Goal: Task Accomplishment & Management: Complete application form

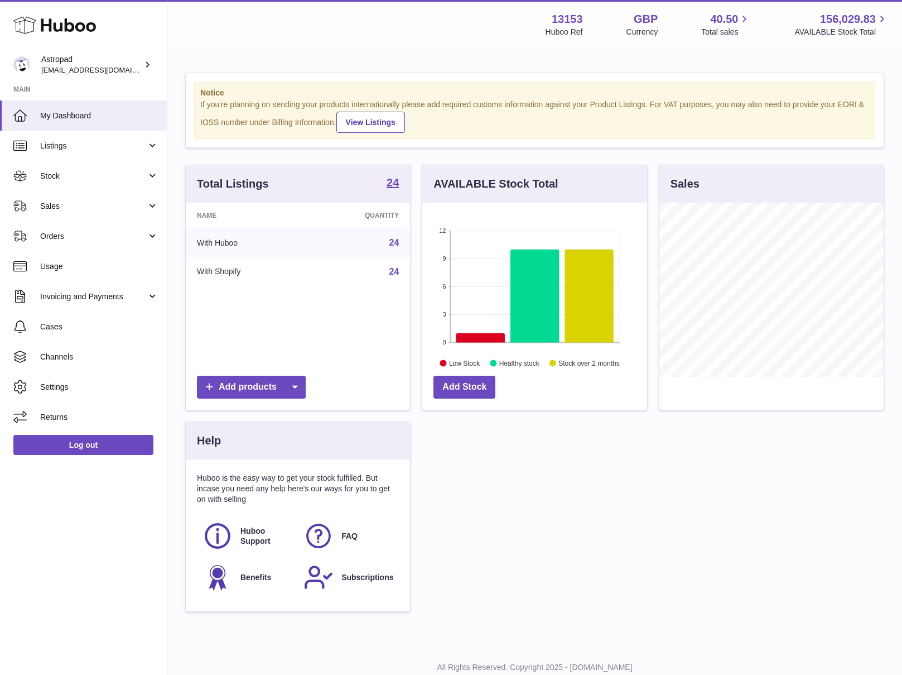
scroll to position [174, 225]
click at [60, 176] on span "Stock" at bounding box center [93, 176] width 107 height 11
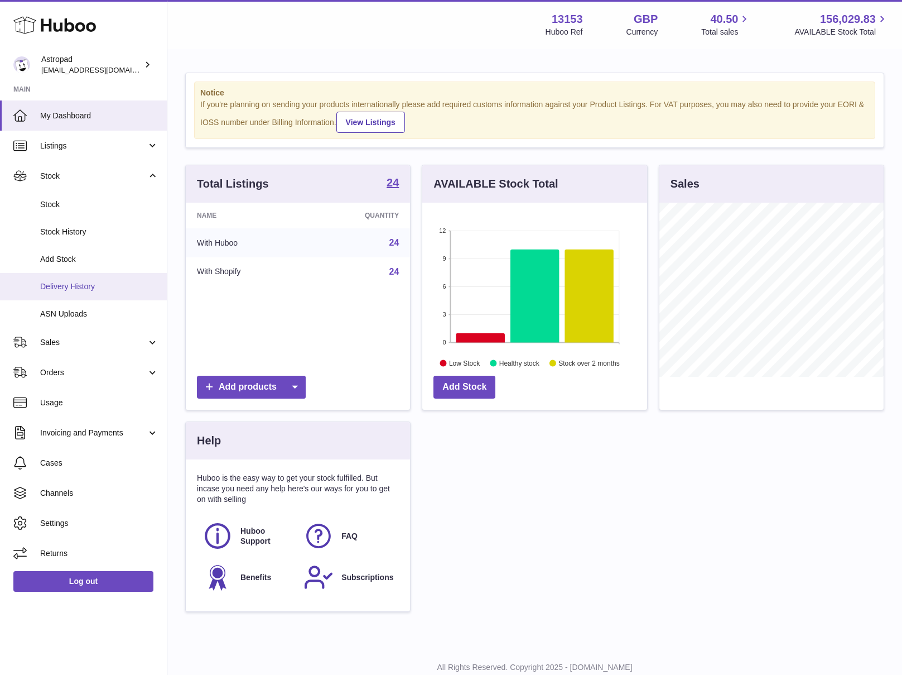
click at [81, 288] on span "Delivery History" at bounding box center [99, 286] width 118 height 11
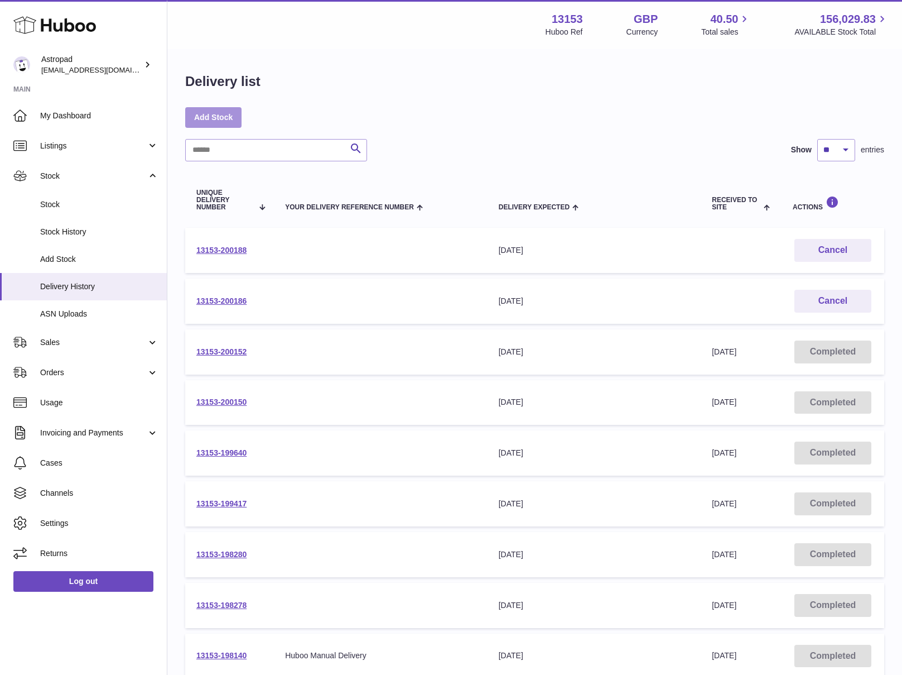
click at [225, 120] on link "Add Stock" at bounding box center [213, 117] width 56 height 20
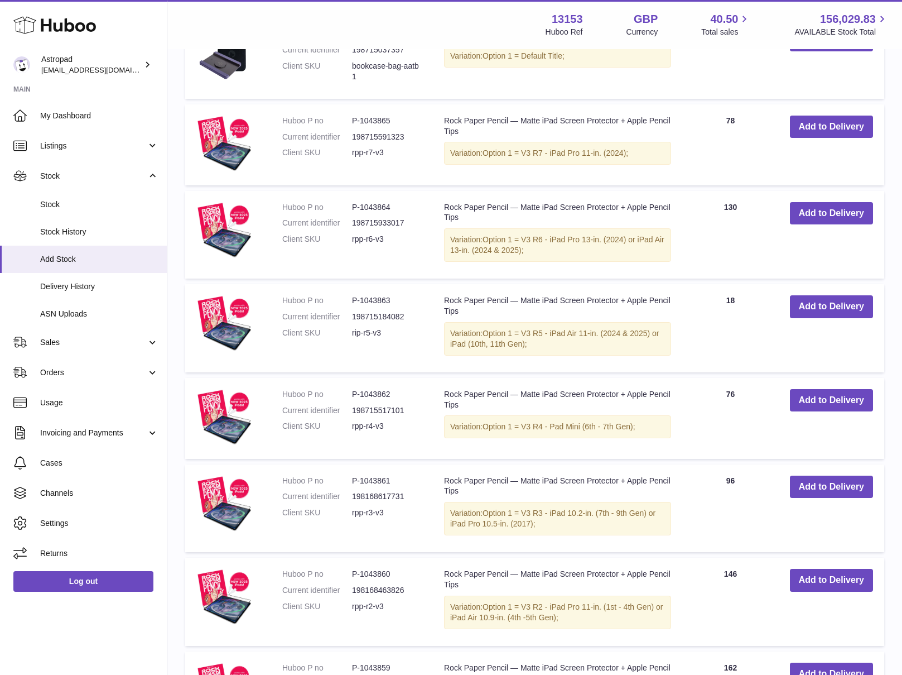
scroll to position [358, 0]
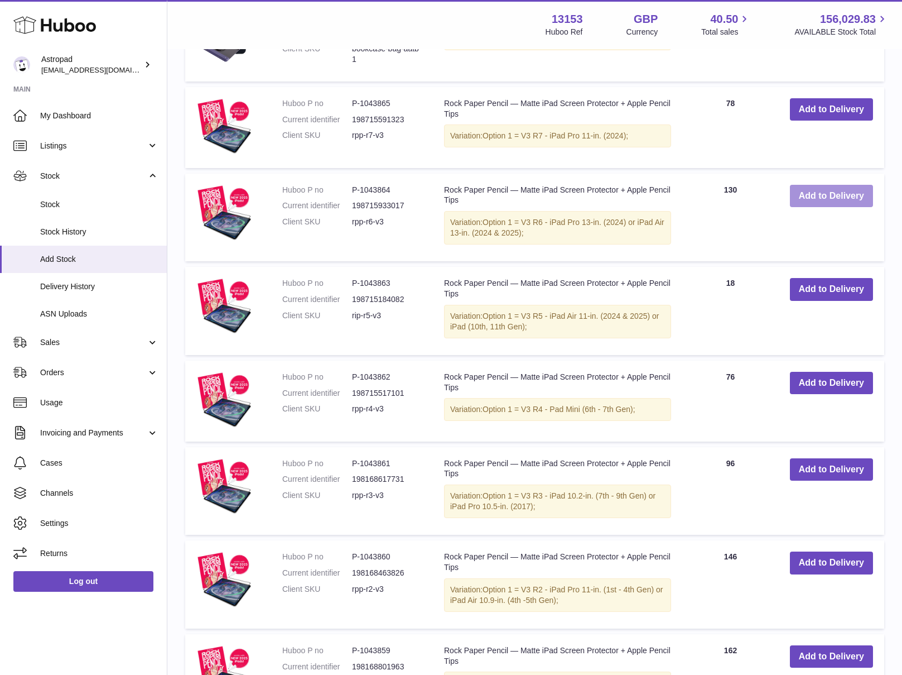
click at [836, 196] on button "Add to Delivery" at bounding box center [831, 196] width 83 height 23
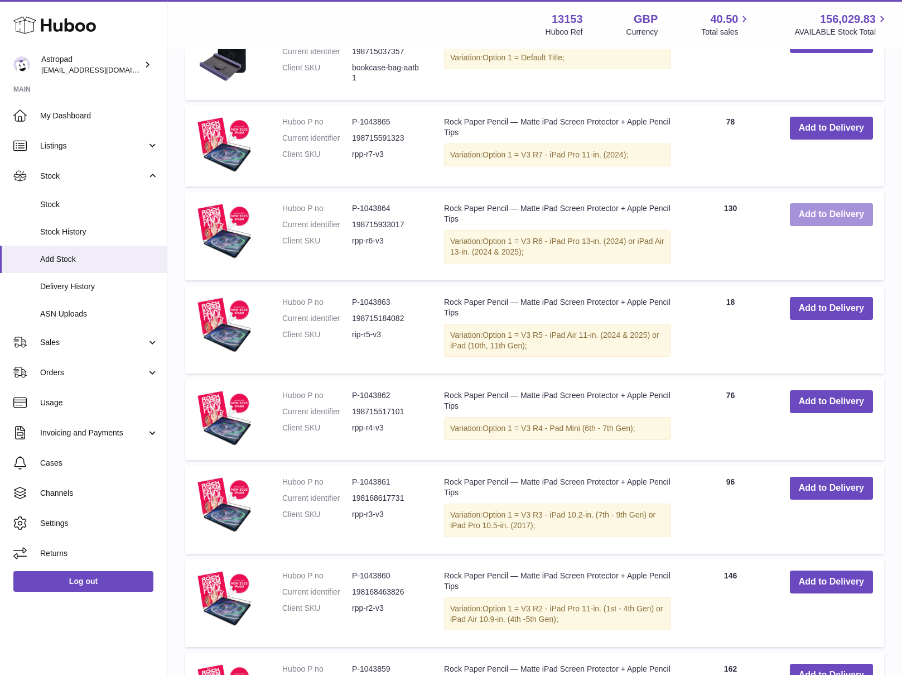
scroll to position [464, 0]
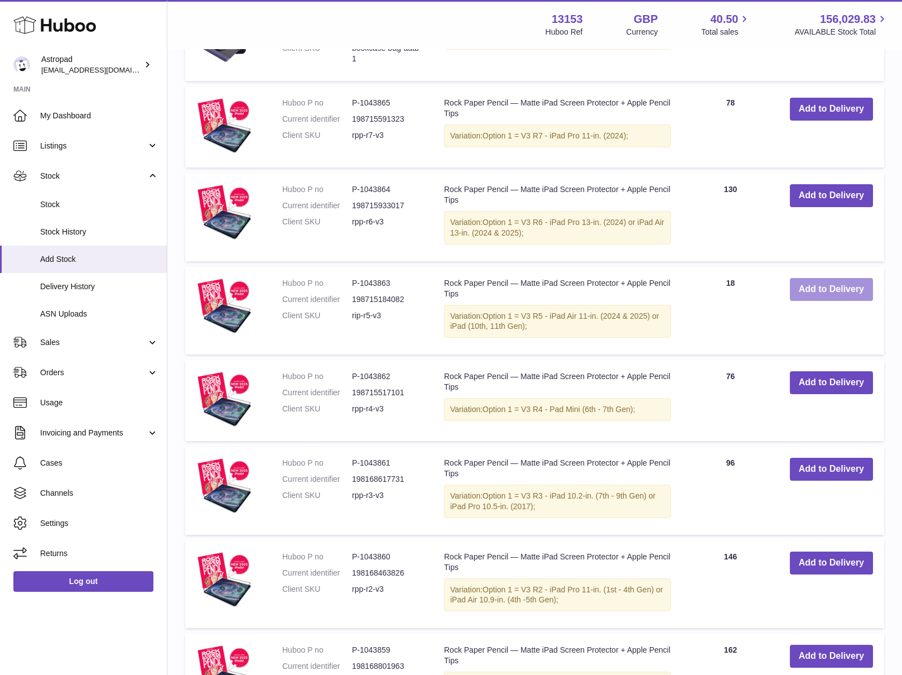
click at [812, 290] on button "Add to Delivery" at bounding box center [831, 289] width 83 height 23
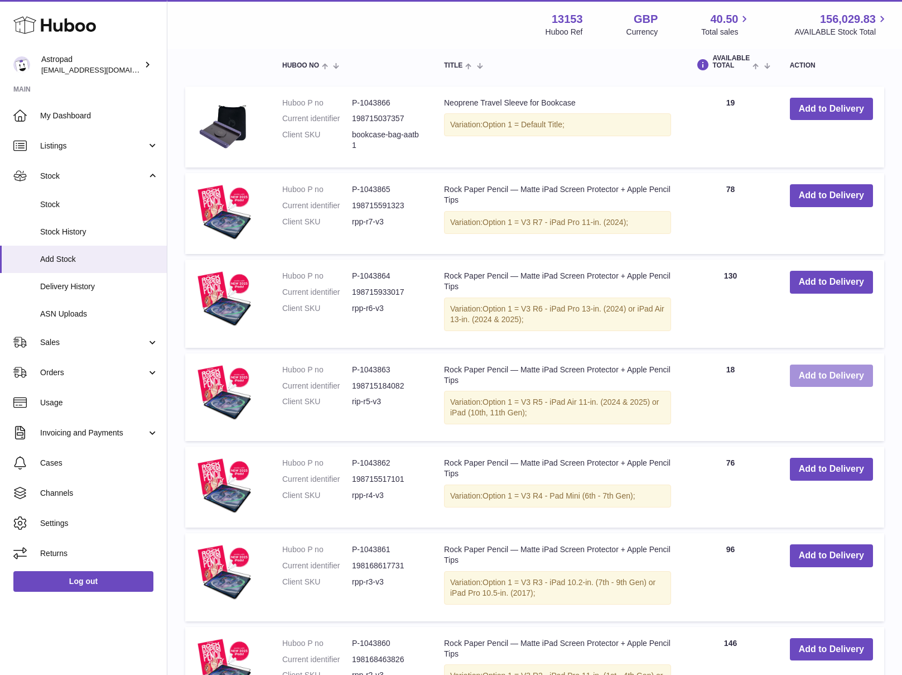
scroll to position [550, 0]
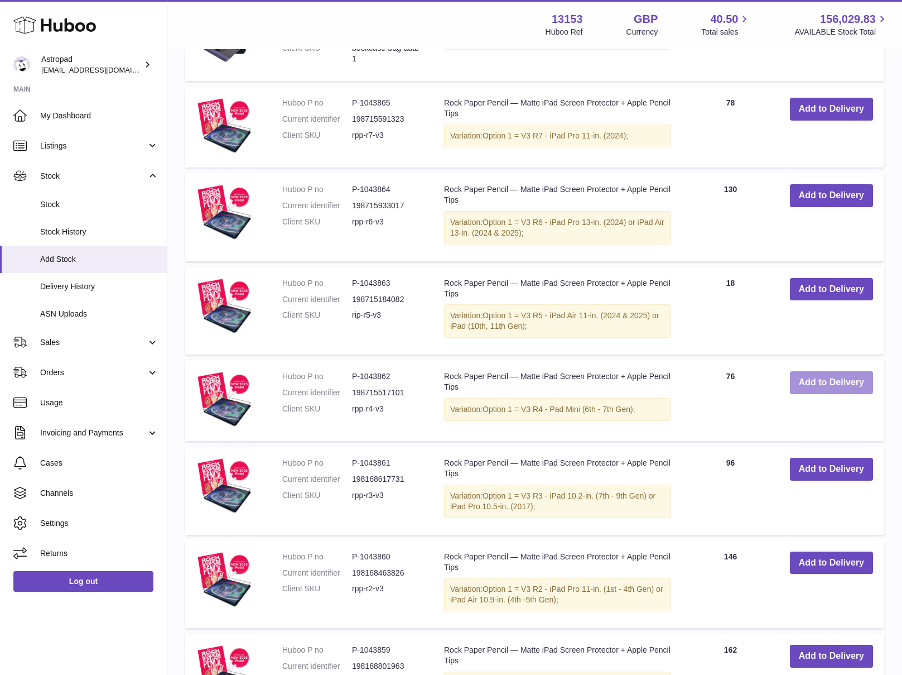
click at [815, 376] on button "Add to Delivery" at bounding box center [831, 382] width 83 height 23
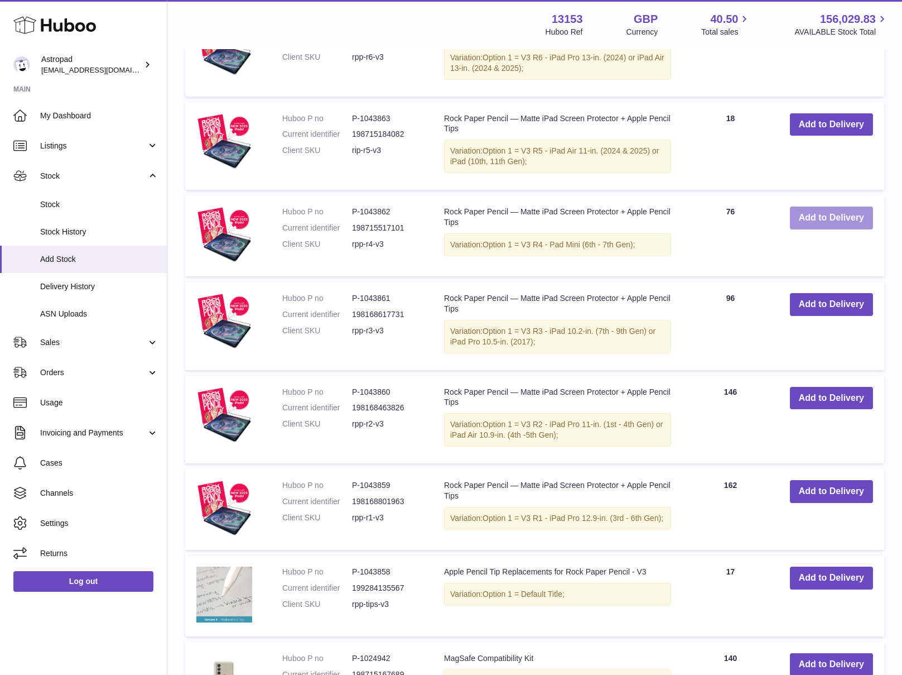
scroll to position [805, 0]
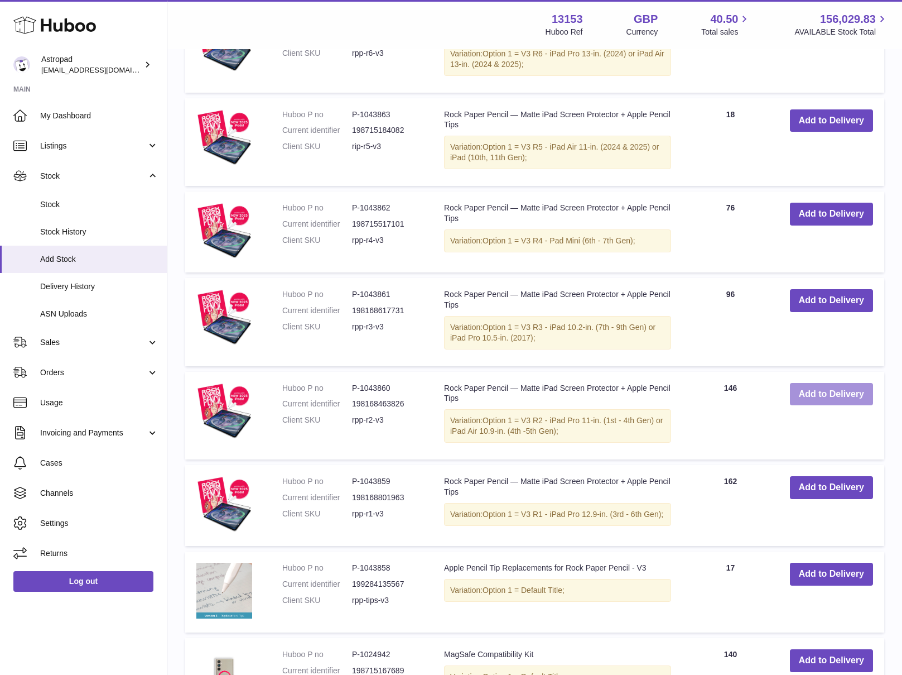
click at [809, 392] on button "Add to Delivery" at bounding box center [831, 394] width 83 height 23
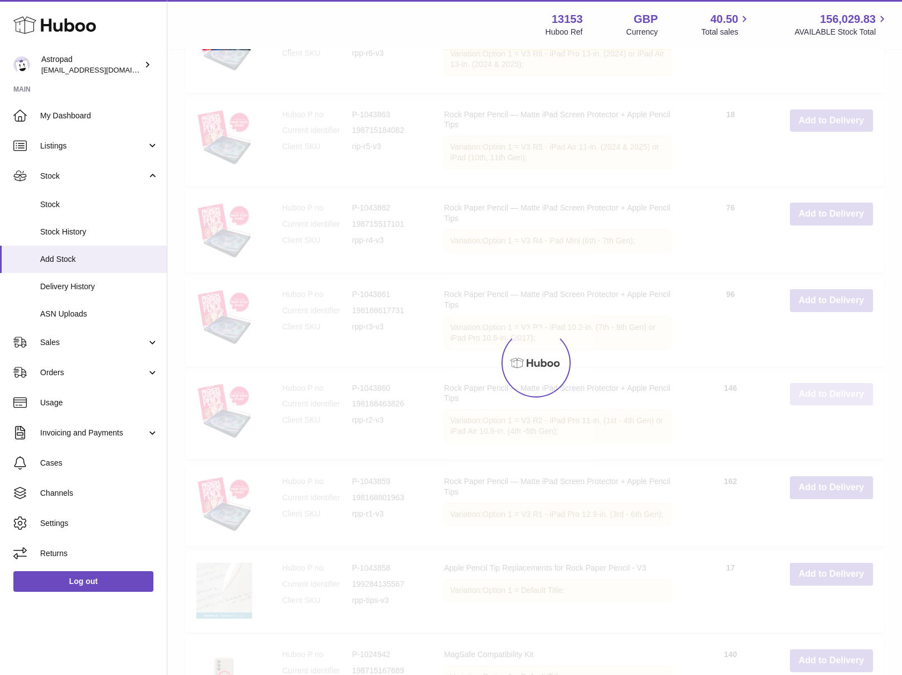
scroll to position [892, 0]
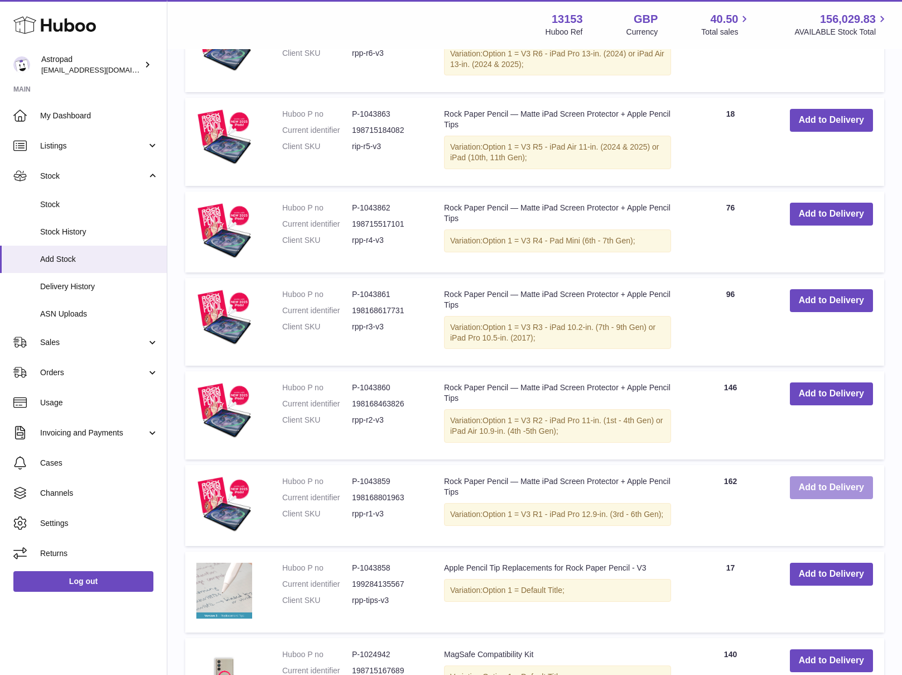
click at [835, 492] on button "Add to Delivery" at bounding box center [831, 487] width 83 height 23
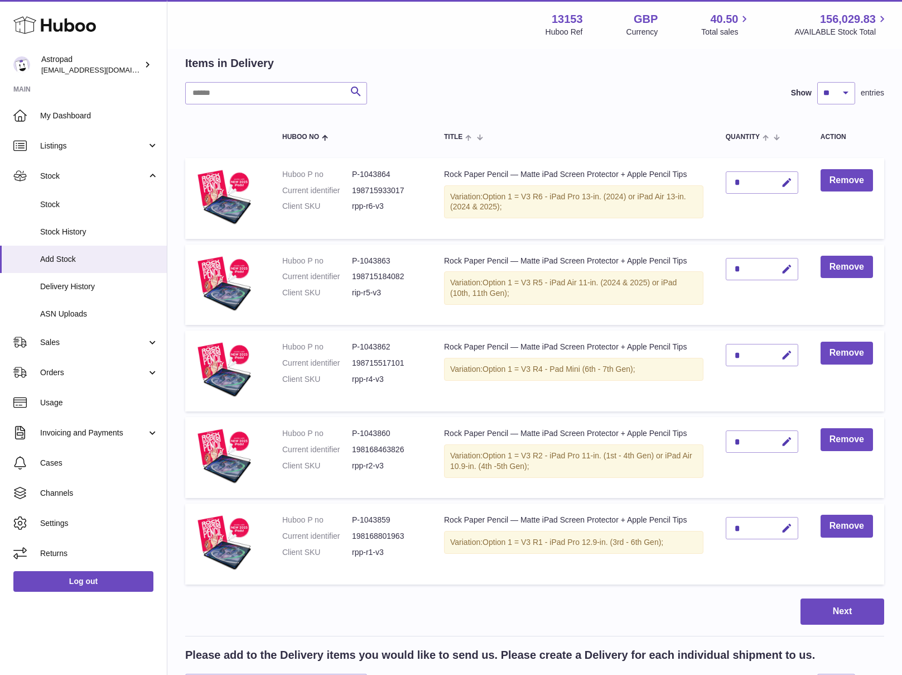
scroll to position [0, 0]
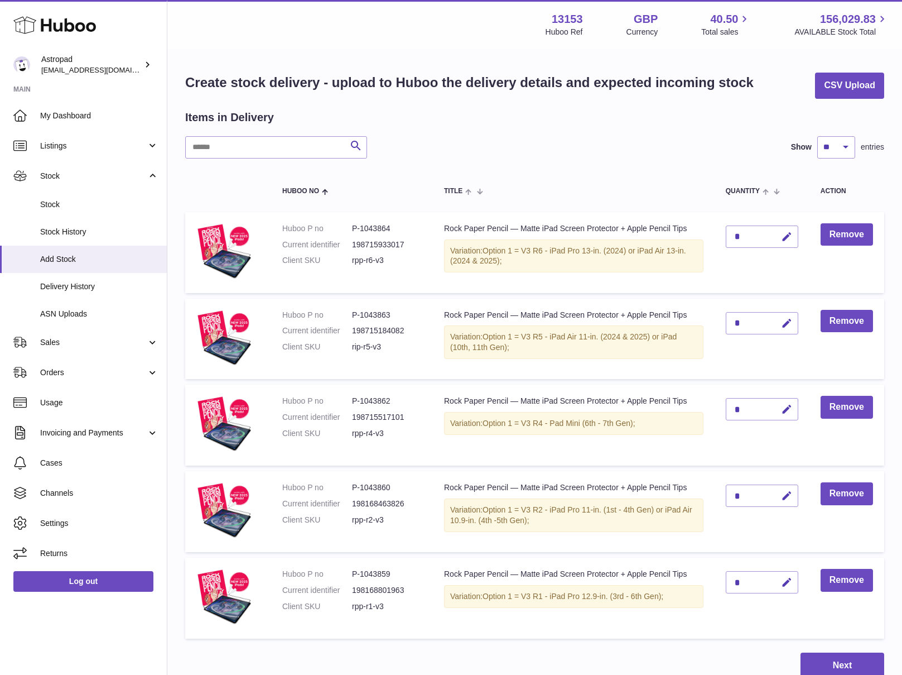
click at [748, 582] on div "*" at bounding box center [762, 582] width 73 height 22
drag, startPoint x: 748, startPoint y: 582, endPoint x: 800, endPoint y: 588, distance: 52.8
click at [748, 582] on div "*" at bounding box center [762, 582] width 73 height 22
click at [784, 582] on icon "button" at bounding box center [787, 583] width 12 height 12
type input "***"
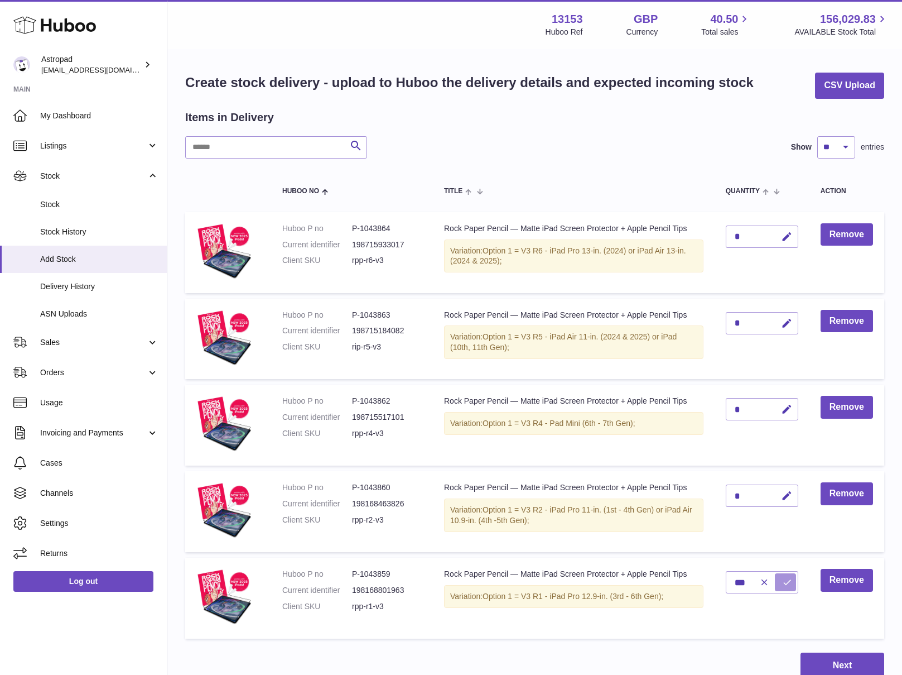
click at [785, 579] on icon "submit" at bounding box center [787, 582] width 10 height 10
click at [760, 493] on div "*" at bounding box center [762, 495] width 73 height 22
click at [788, 497] on icon "button" at bounding box center [787, 496] width 12 height 12
type input "**"
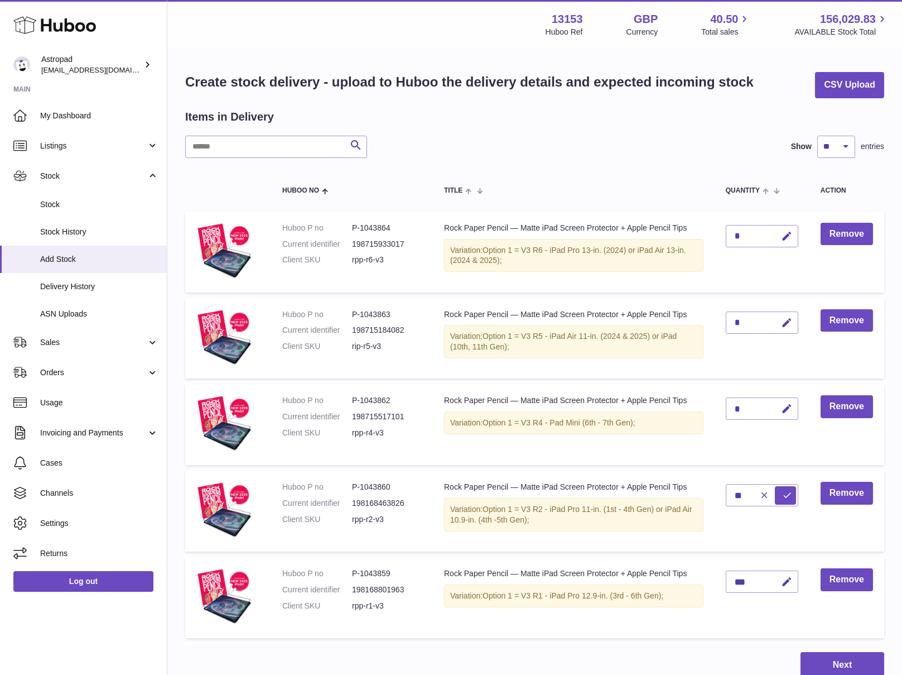
click at [799, 493] on td "**" at bounding box center [762, 511] width 95 height 81
click at [786, 497] on icon "submit" at bounding box center [787, 495] width 10 height 10
click at [785, 409] on icon "button" at bounding box center [787, 409] width 12 height 12
type input "**"
click at [788, 408] on icon "submit" at bounding box center [787, 409] width 10 height 10
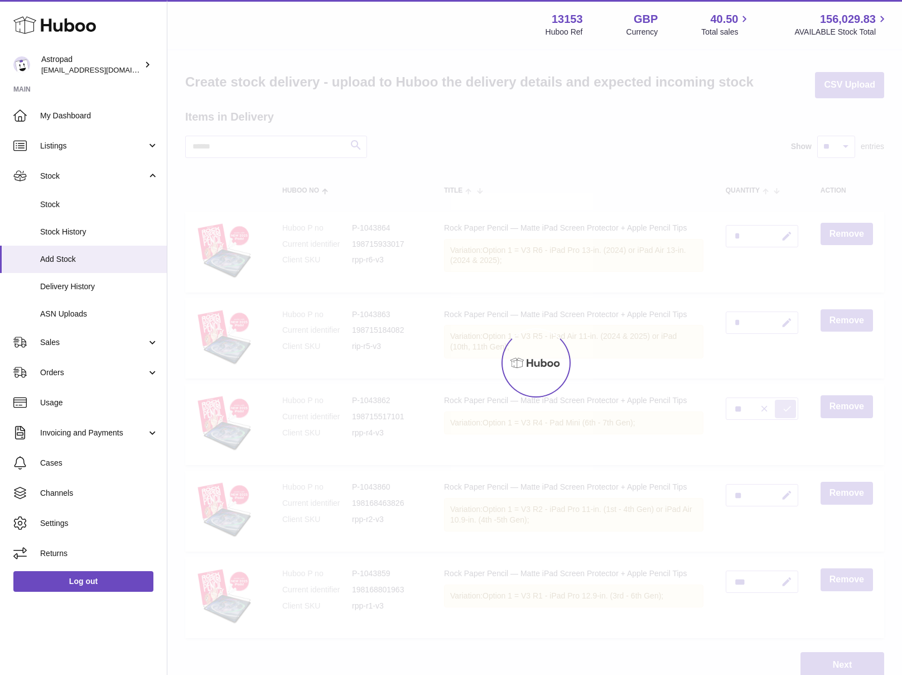
scroll to position [0, 0]
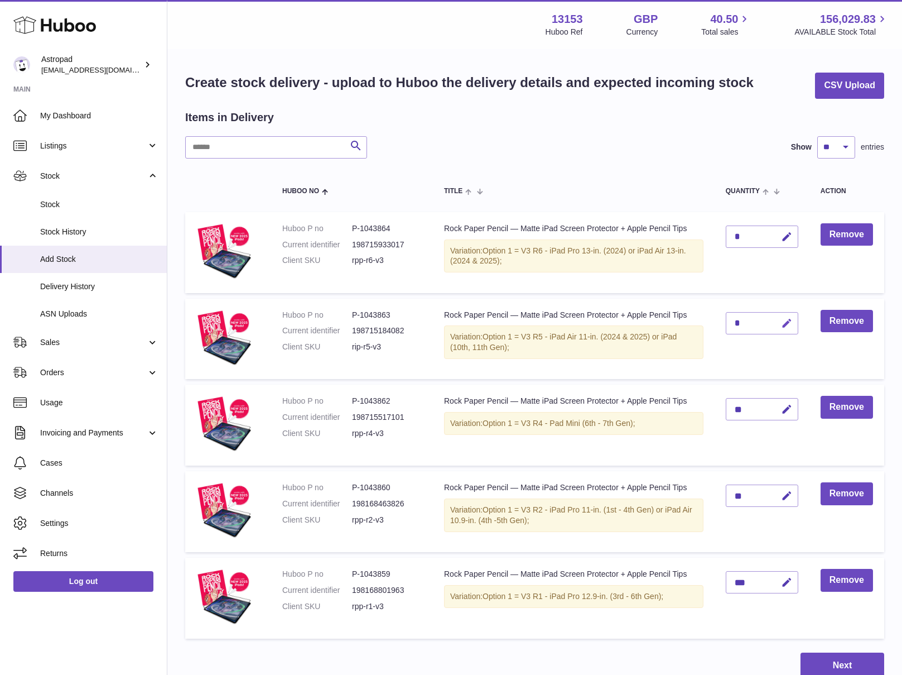
click at [788, 323] on icon "button" at bounding box center [787, 324] width 12 height 12
type input "***"
click at [783, 324] on icon "submit" at bounding box center [787, 323] width 10 height 10
click at [786, 236] on icon "button" at bounding box center [787, 237] width 12 height 12
type input "***"
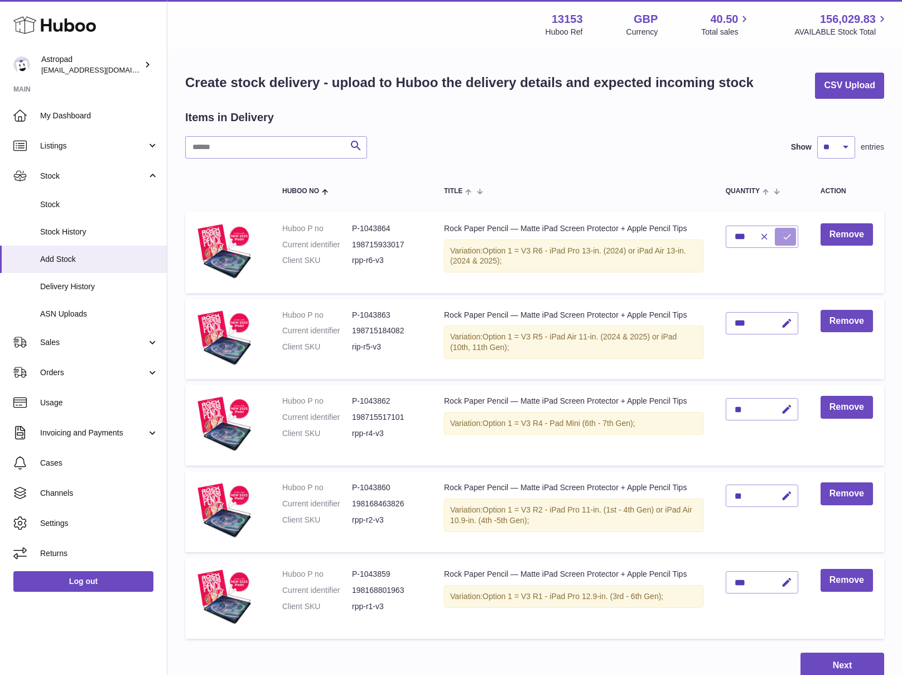
click at [791, 238] on icon "submit" at bounding box center [787, 237] width 10 height 10
click at [833, 666] on button "Next" at bounding box center [843, 665] width 84 height 26
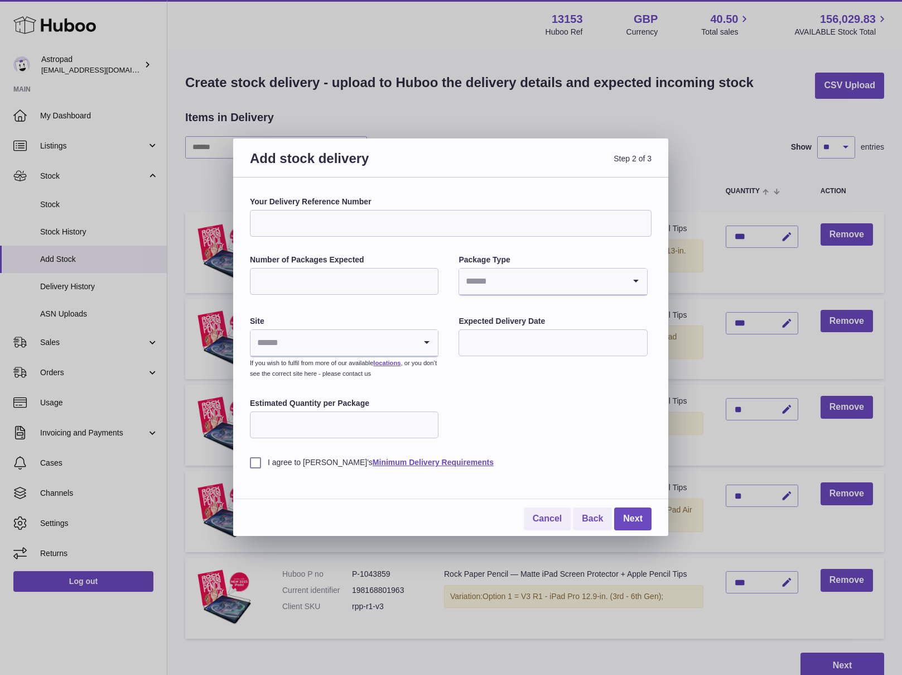
click at [340, 285] on input "Number of Packages Expected" at bounding box center [344, 281] width 189 height 27
type input "*"
click at [495, 299] on div "Your Delivery Reference Number Number of Packages Expected * Package Type Loadi…" at bounding box center [451, 331] width 402 height 271
click at [495, 289] on input "Search for option" at bounding box center [541, 281] width 165 height 26
click at [493, 353] on li "Boxes" at bounding box center [553, 356] width 186 height 22
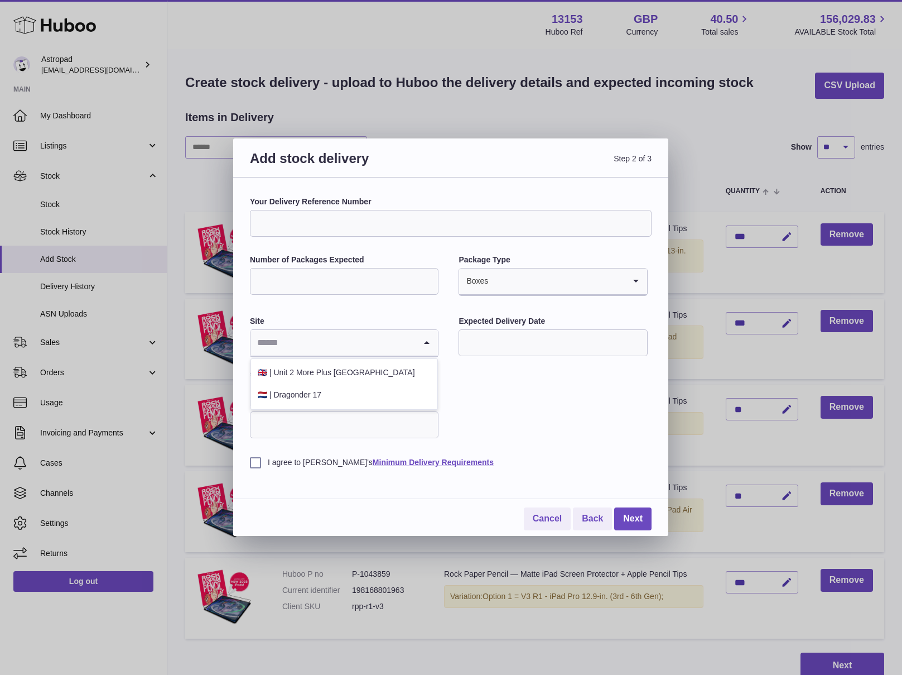
click at [397, 345] on input "Search for option" at bounding box center [333, 343] width 165 height 26
click at [397, 394] on li "🇳🇱 | Dragonder 17" at bounding box center [344, 395] width 186 height 22
click at [501, 343] on input "text" at bounding box center [553, 342] width 189 height 27
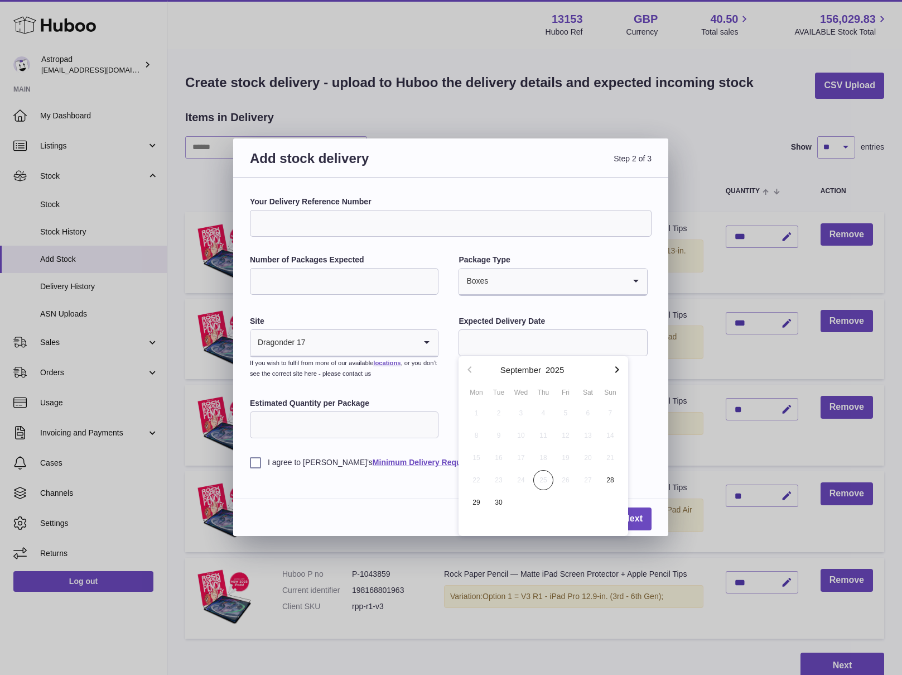
click at [621, 369] on icon "button" at bounding box center [617, 369] width 13 height 13
click at [497, 457] on span "14" at bounding box center [499, 458] width 20 height 20
type input "**********"
click at [497, 405] on div "**********" at bounding box center [451, 331] width 402 height 271
click at [390, 418] on input "Estimated Quantity per Package" at bounding box center [344, 424] width 189 height 27
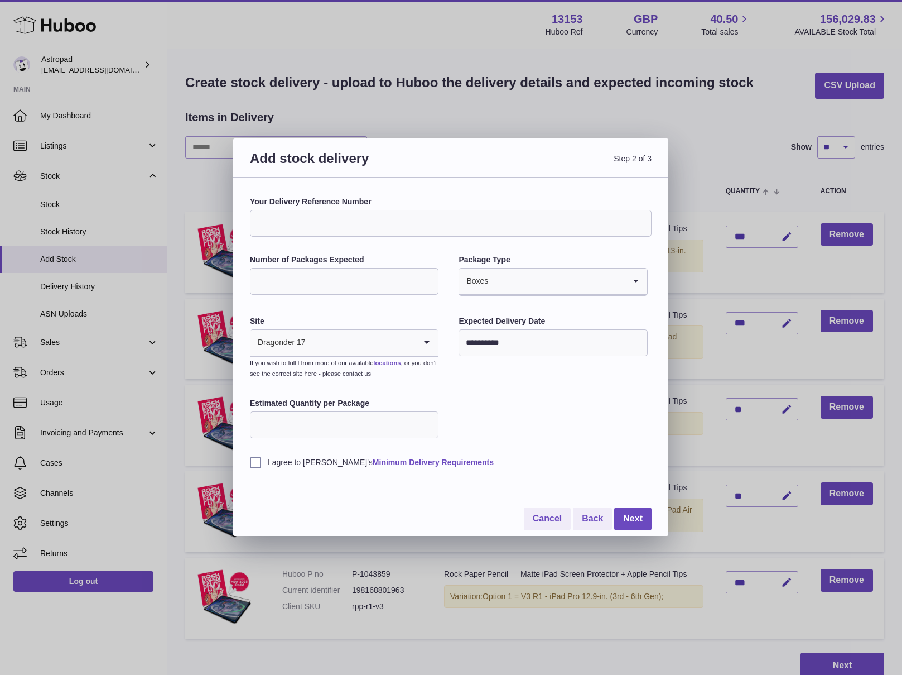
type input "**"
click at [256, 464] on label "I agree to [PERSON_NAME]'s Minimum Delivery Requirements" at bounding box center [451, 462] width 402 height 11
click at [525, 449] on div "I agree to [PERSON_NAME]'s Minimum Delivery Requirements" at bounding box center [451, 453] width 402 height 27
click at [645, 515] on link "Next" at bounding box center [633, 518] width 37 height 23
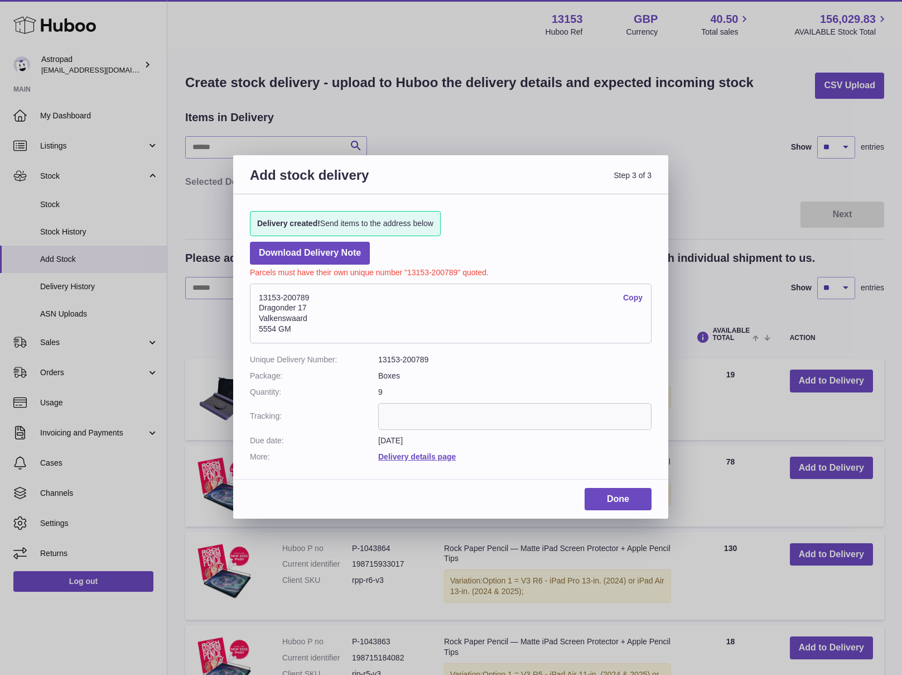
drag, startPoint x: 585, startPoint y: 375, endPoint x: 481, endPoint y: 378, distance: 103.8
click at [552, 373] on dd "Boxes" at bounding box center [514, 376] width 273 height 11
drag, startPoint x: 296, startPoint y: 328, endPoint x: 260, endPoint y: 301, distance: 45.5
click at [260, 301] on address "13153-200789 Copy Dragonder 17 Valkenswaard 5554 GM" at bounding box center [451, 314] width 402 height 60
copy address "13153-200789 Copy Dragonder 17 Valkenswaard 5554 GM"
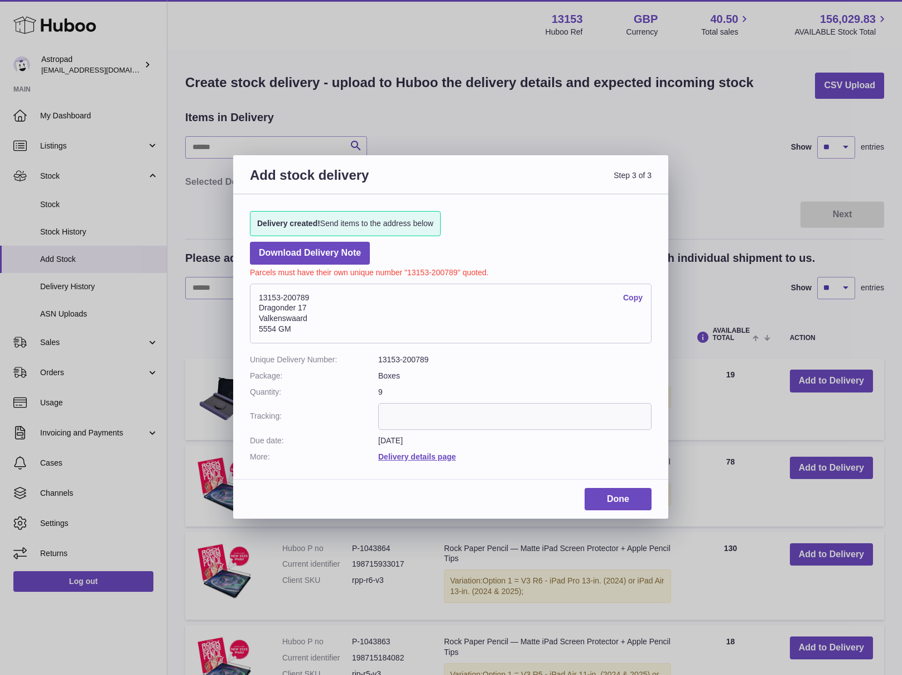
click at [311, 300] on address "13153-200789 Copy Dragonder 17 Valkenswaard 5554 GM" at bounding box center [451, 314] width 402 height 60
drag, startPoint x: 310, startPoint y: 299, endPoint x: 284, endPoint y: 297, distance: 26.3
click at [284, 297] on address "13153-200789 Copy Dragonder 17 Valkenswaard 5554 GM" at bounding box center [451, 314] width 402 height 60
drag, startPoint x: 305, startPoint y: 296, endPoint x: 285, endPoint y: 298, distance: 20.2
click at [285, 298] on address "13153-200789 Copy Dragonder 17 Valkenswaard 5554 GM" at bounding box center [451, 314] width 402 height 60
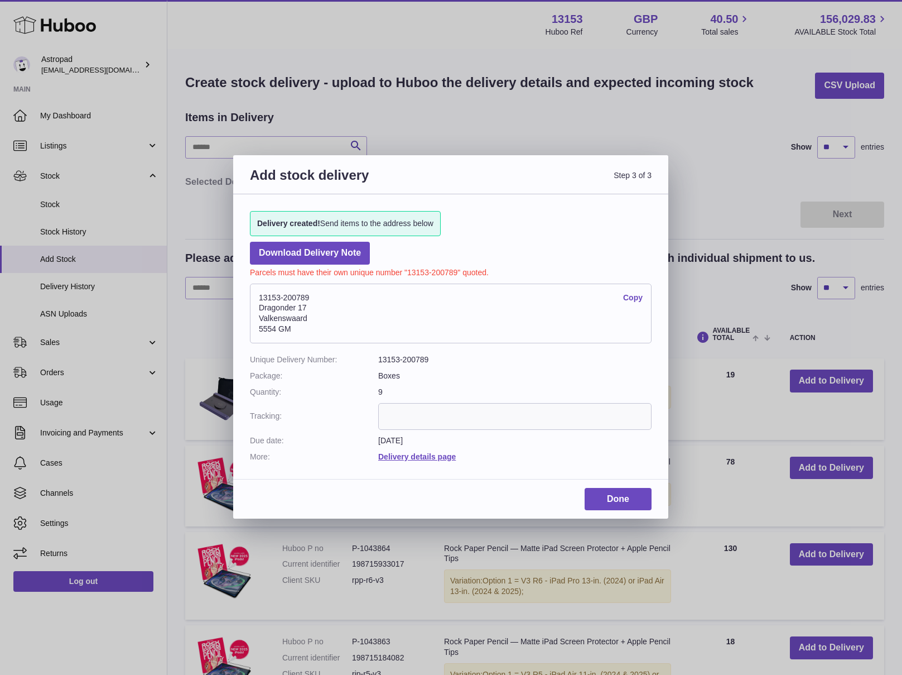
copy address "200789"
click at [616, 501] on link "Done" at bounding box center [618, 499] width 67 height 23
